Goal: Task Accomplishment & Management: Manage account settings

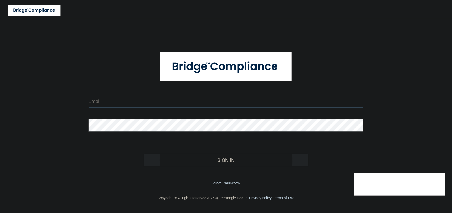
type input "[EMAIL_ADDRESS][DOMAIN_NAME]"
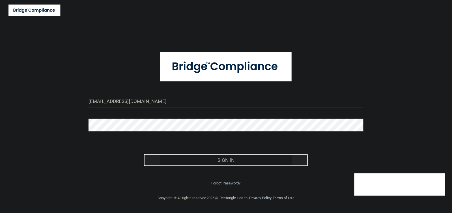
click at [227, 161] on button "Sign In" at bounding box center [226, 160] width 165 height 12
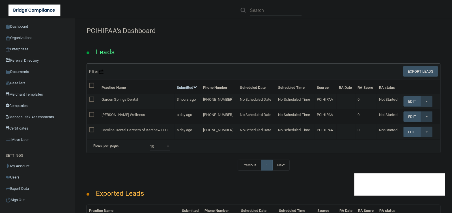
click at [197, 40] on div "Leads" at bounding box center [263, 51] width 362 height 26
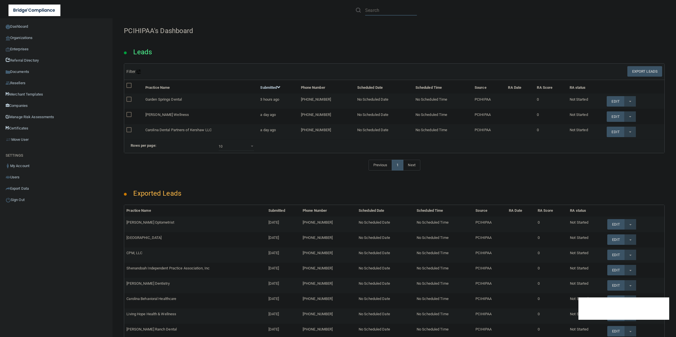
click at [388, 10] on input "text" at bounding box center [391, 10] width 52 height 10
paste input "Alan P. Chun DDS MD"
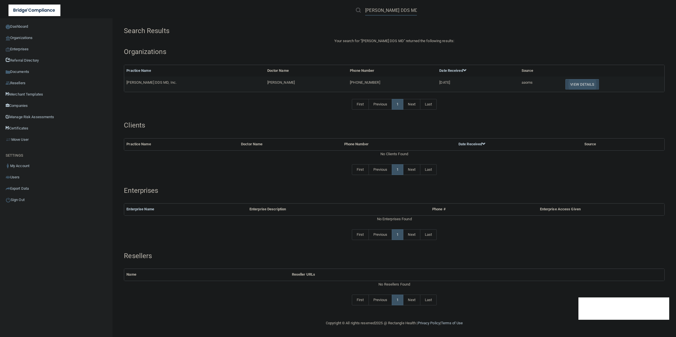
type input "Alan P. Chun DDS MD"
click at [451, 85] on button "View Details" at bounding box center [581, 84] width 33 height 10
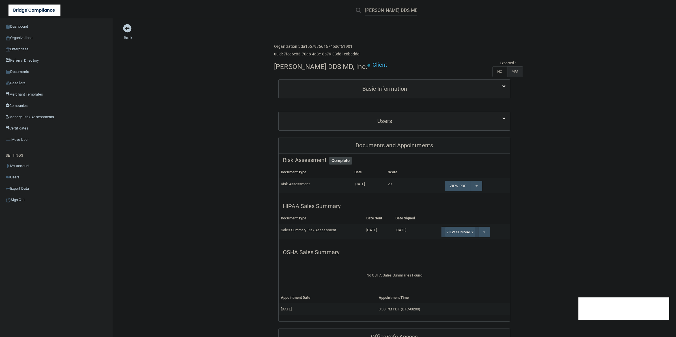
click at [451, 213] on link "View Summary" at bounding box center [459, 232] width 37 height 10
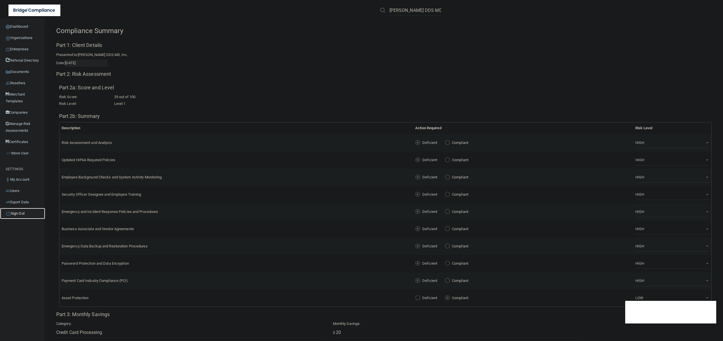
click at [21, 213] on link "Sign Out" at bounding box center [22, 213] width 45 height 11
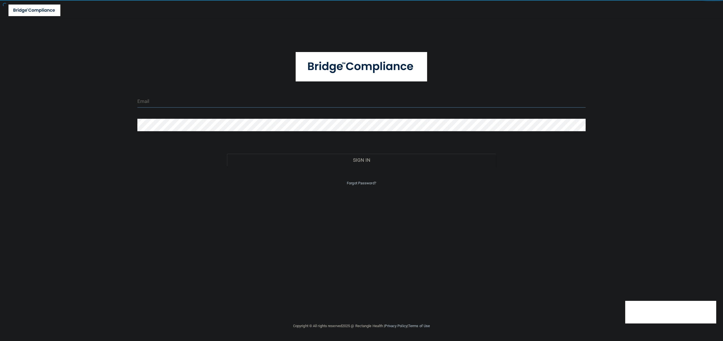
type input "tbrown@rectanglehealth.com"
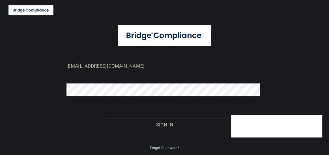
scroll to position [45, 0]
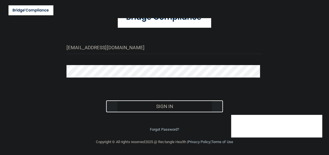
click at [161, 106] on button "Sign In" at bounding box center [165, 106] width 118 height 12
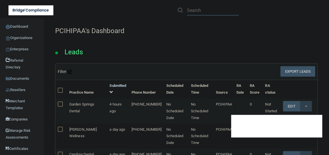
click at [200, 11] on input "text" at bounding box center [213, 10] width 52 height 10
paste input "[PERSON_NAME] DDS"
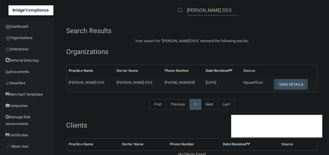
type input "[PERSON_NAME] DDS"
click at [278, 83] on button "View Details" at bounding box center [290, 84] width 33 height 10
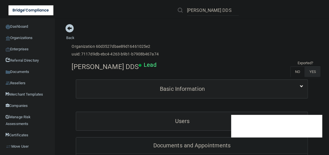
scroll to position [51, 0]
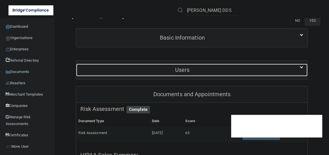
click at [201, 69] on h5 "Users" at bounding box center [182, 70] width 204 height 6
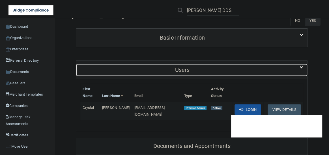
scroll to position [77, 0]
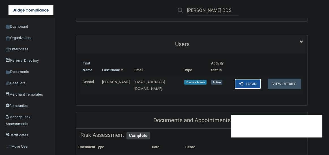
click at [248, 79] on button "Login" at bounding box center [247, 84] width 27 height 10
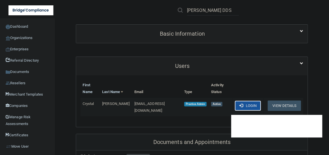
scroll to position [99, 0]
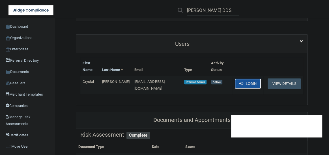
click at [249, 78] on button "Login" at bounding box center [247, 83] width 27 height 10
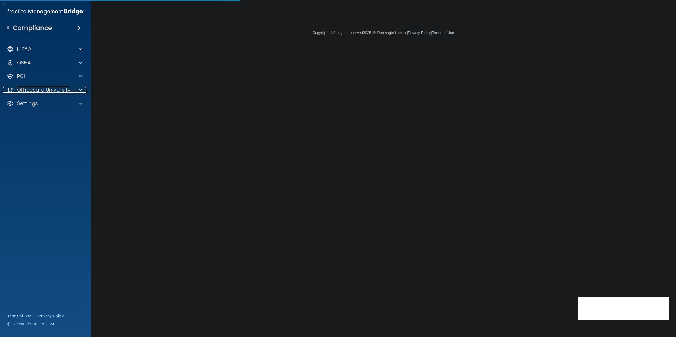
click at [79, 93] on span at bounding box center [80, 89] width 3 height 7
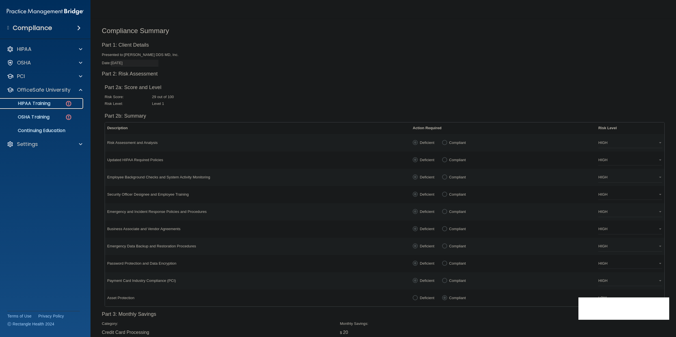
click at [42, 103] on p "HIPAA Training" at bounding box center [27, 104] width 47 height 6
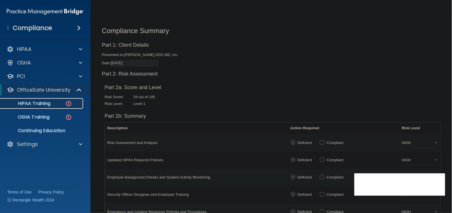
click at [42, 102] on p "HIPAA Training" at bounding box center [27, 104] width 47 height 6
click at [48, 105] on p "HIPAA Training" at bounding box center [27, 104] width 47 height 6
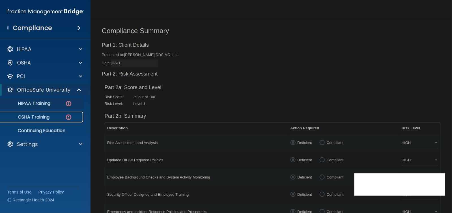
click at [51, 118] on div "OSHA Training" at bounding box center [42, 117] width 77 height 6
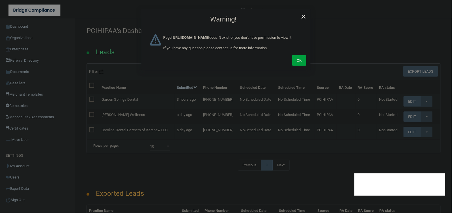
click at [304, 14] on span "×" at bounding box center [303, 15] width 5 height 11
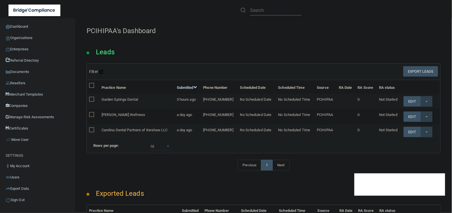
click at [271, 14] on input "text" at bounding box center [276, 10] width 52 height 10
paste input "[PERSON_NAME] DDS MD, Inc."
type input "[PERSON_NAME] DDS MD, Inc."
click at [249, 12] on div "[PERSON_NAME] DDS MD, Inc." at bounding box center [271, 10] width 61 height 10
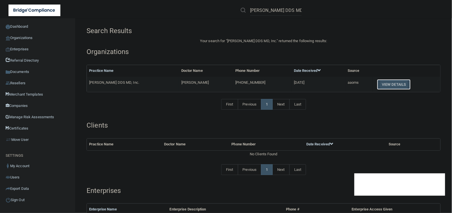
click at [388, 89] on button "View Details" at bounding box center [393, 84] width 33 height 10
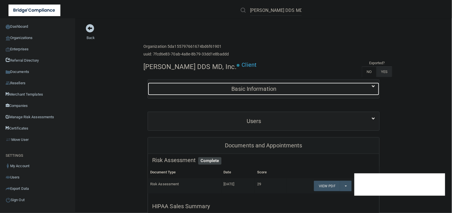
click at [308, 94] on div "Basic Information" at bounding box center [254, 89] width 212 height 13
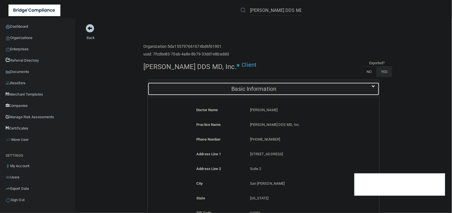
click at [308, 94] on div "Basic Information" at bounding box center [254, 89] width 212 height 13
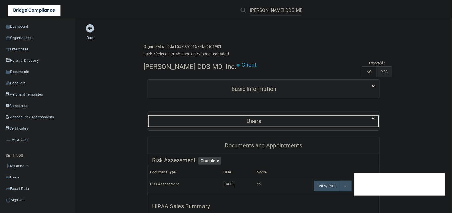
click at [300, 122] on h5 "Users" at bounding box center [254, 121] width 204 height 6
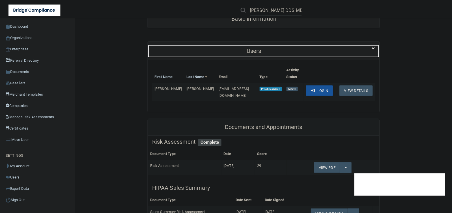
scroll to position [71, 0]
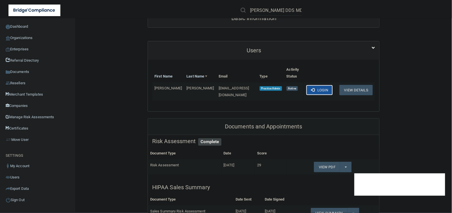
click at [318, 90] on button "Login" at bounding box center [319, 90] width 27 height 10
drag, startPoint x: 200, startPoint y: 89, endPoint x: 243, endPoint y: 86, distance: 43.3
click at [243, 86] on td "chun.oms@sbcglobal.net" at bounding box center [236, 91] width 41 height 18
drag, startPoint x: 243, startPoint y: 86, endPoint x: 235, endPoint y: 89, distance: 8.1
copy span "chun.oms@sbcglobal.net"
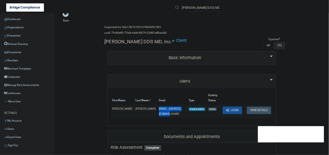
scroll to position [0, 0]
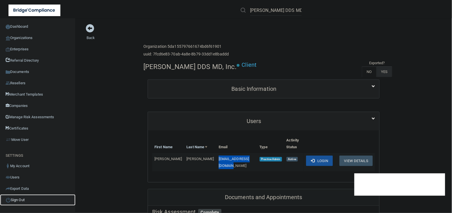
click at [21, 201] on link "Sign Out" at bounding box center [37, 199] width 75 height 11
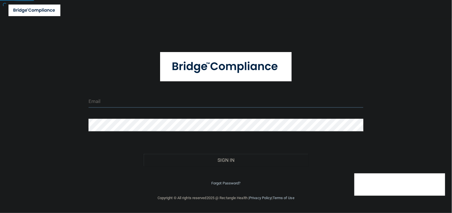
type input "tbrown@rectanglehealth.com"
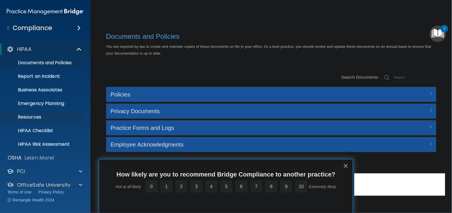
scroll to position [21, 0]
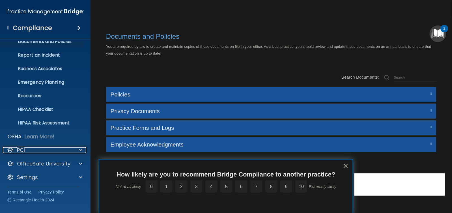
click at [51, 149] on div "PCI" at bounding box center [38, 150] width 70 height 7
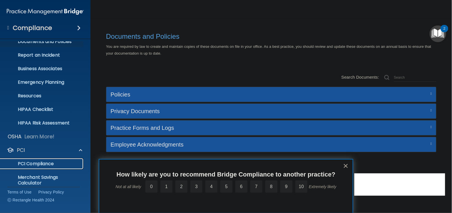
click at [47, 164] on p "PCI Compliance" at bounding box center [42, 164] width 77 height 6
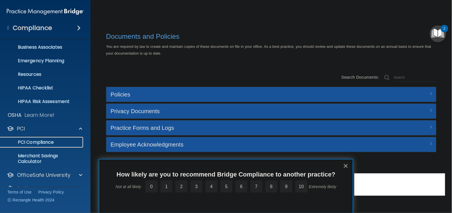
scroll to position [54, 0]
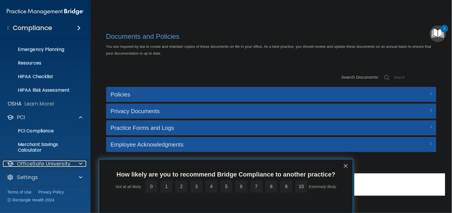
click at [51, 163] on p "OfficeSafe University" at bounding box center [43, 163] width 53 height 7
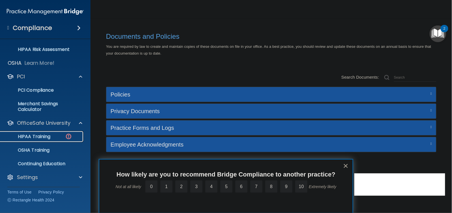
click at [37, 134] on p "HIPAA Training" at bounding box center [27, 137] width 47 height 6
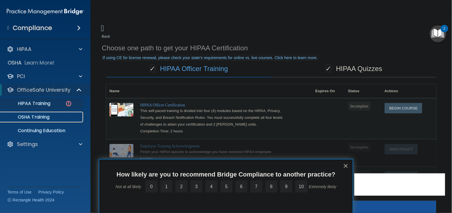
click at [46, 120] on link "OSHA Training" at bounding box center [38, 116] width 89 height 11
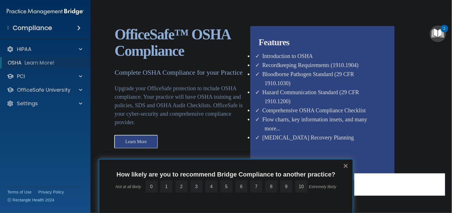
scroll to position [39, 0]
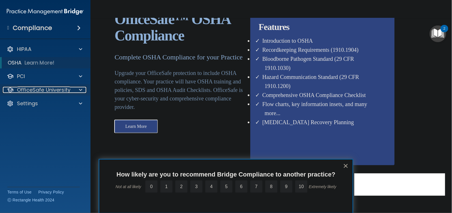
click at [55, 90] on p "OfficeSafe University" at bounding box center [43, 89] width 53 height 7
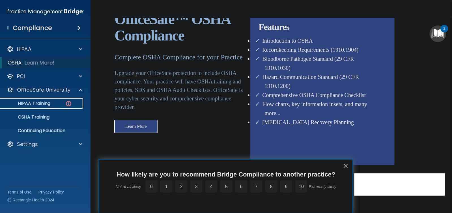
click at [54, 99] on link "HIPAA Training" at bounding box center [38, 103] width 89 height 11
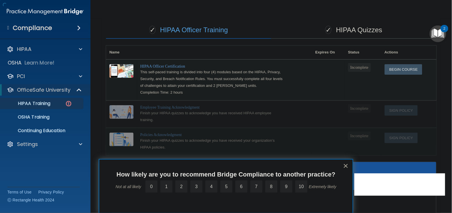
scroll to position [166, 0]
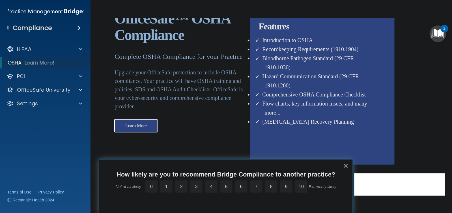
scroll to position [39, 0]
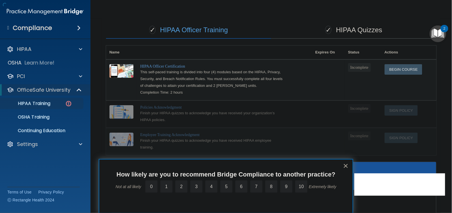
scroll to position [166, 0]
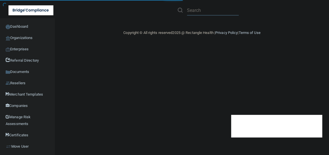
click at [195, 11] on input "text" at bounding box center [213, 10] width 52 height 10
paste input "[PERSON_NAME] DDS"
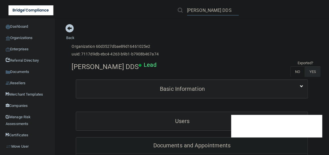
click at [227, 10] on input "[PERSON_NAME] DDS" at bounding box center [213, 10] width 52 height 10
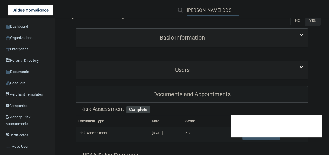
type input "[PERSON_NAME] DDS"
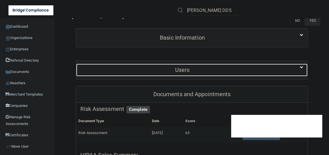
click at [187, 70] on h5 "Users" at bounding box center [182, 70] width 204 height 6
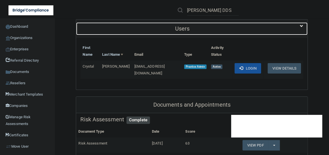
scroll to position [103, 0]
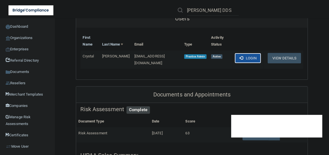
click at [251, 53] on button "Login" at bounding box center [247, 58] width 27 height 10
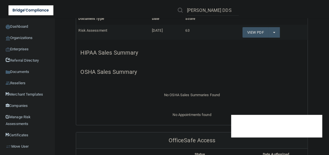
scroll to position [150, 0]
